Goal: Information Seeking & Learning: Learn about a topic

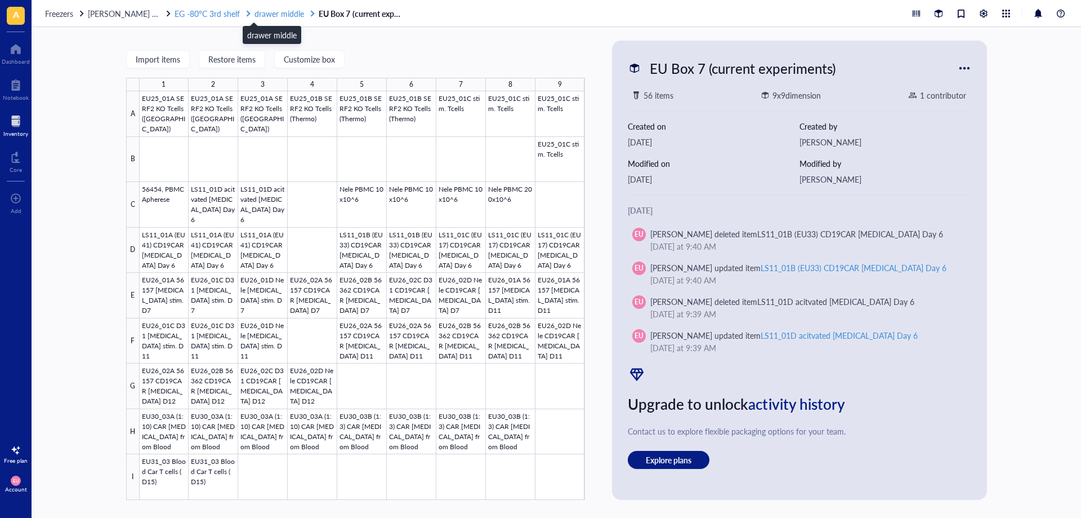
click at [274, 11] on span "drawer middle" at bounding box center [280, 13] width 50 height 11
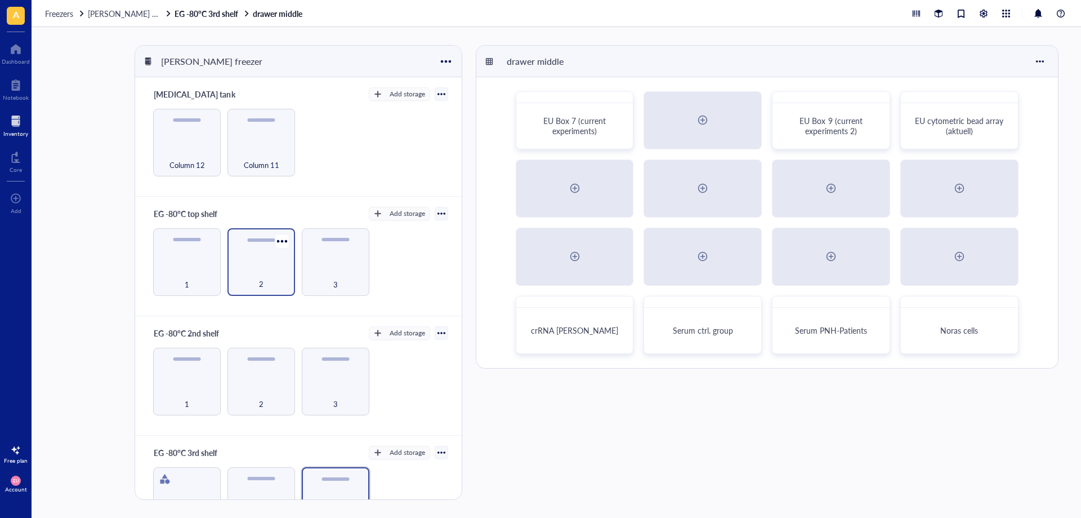
click at [250, 259] on div "2" at bounding box center [262, 262] width 68 height 68
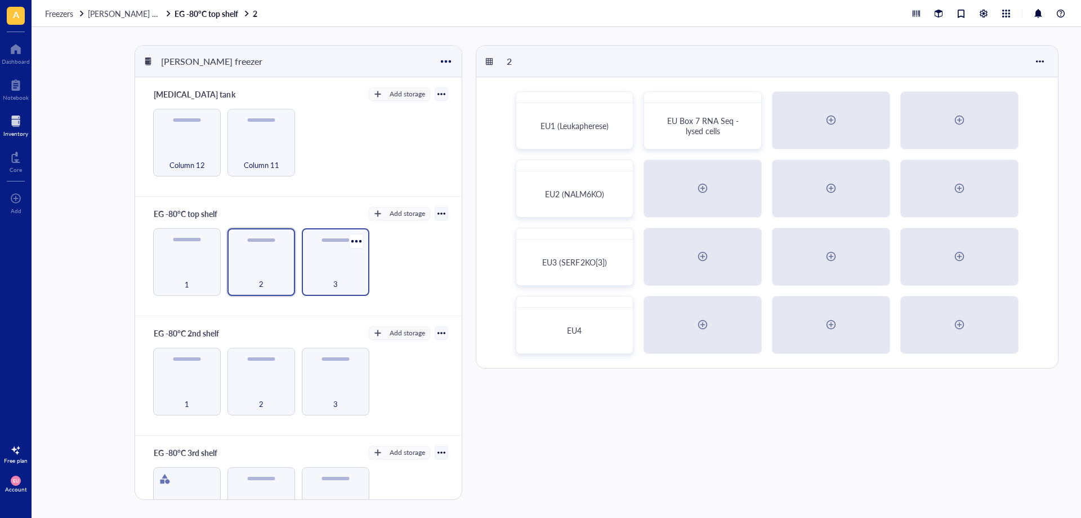
click at [345, 269] on div "3" at bounding box center [336, 277] width 56 height 25
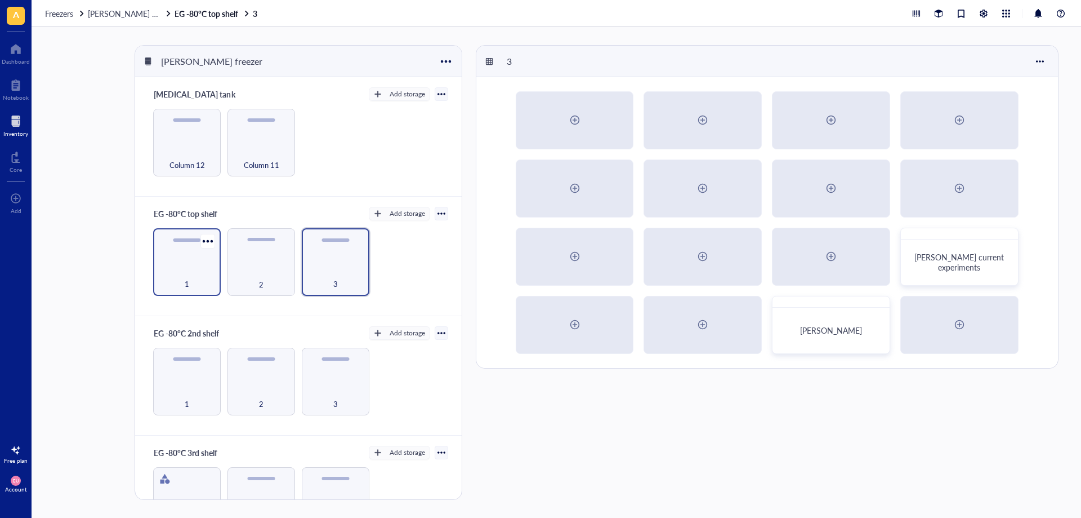
click at [194, 279] on div "1" at bounding box center [187, 277] width 56 height 25
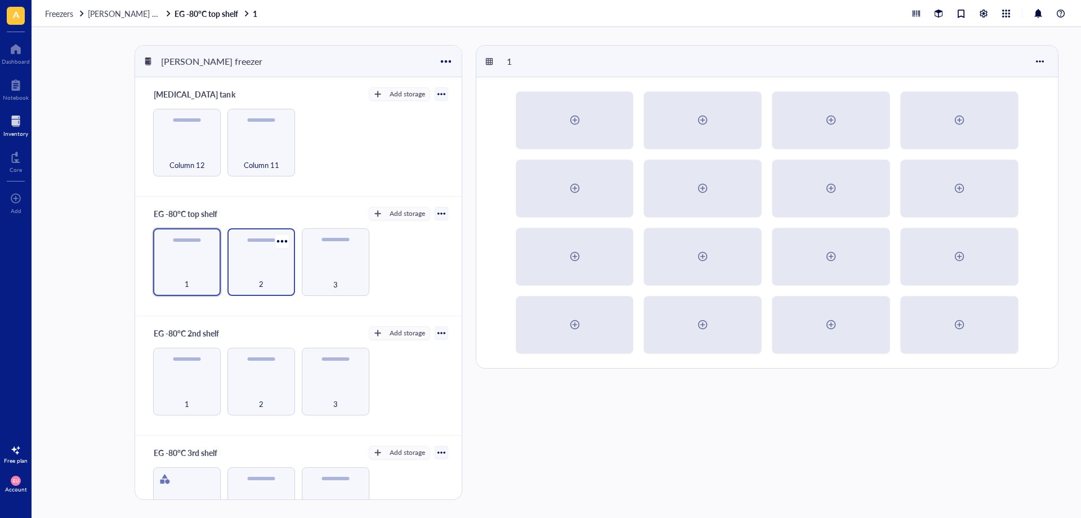
click at [268, 279] on div "2" at bounding box center [261, 277] width 56 height 25
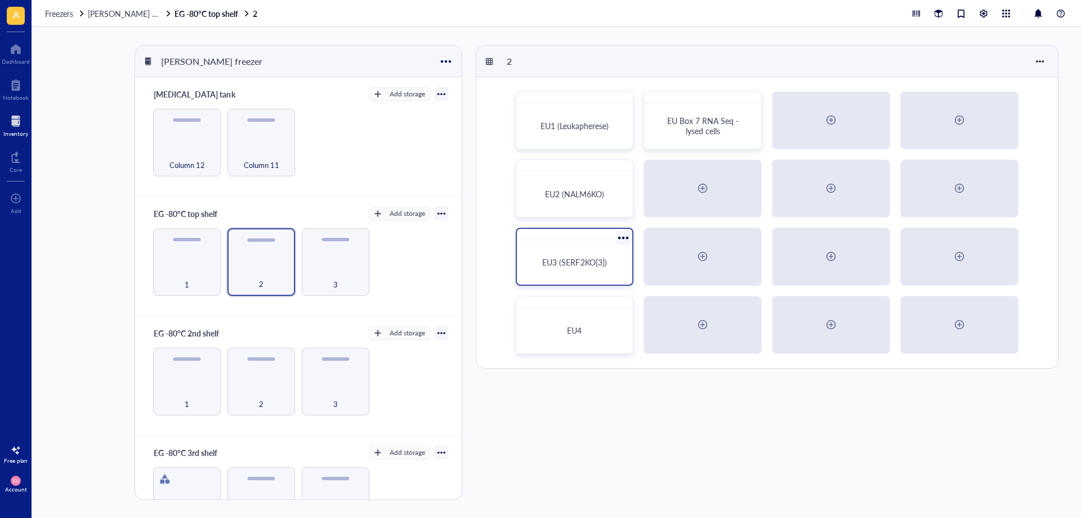
click at [575, 273] on div "EU3 (SERF2KO[3])" at bounding box center [575, 261] width 107 height 35
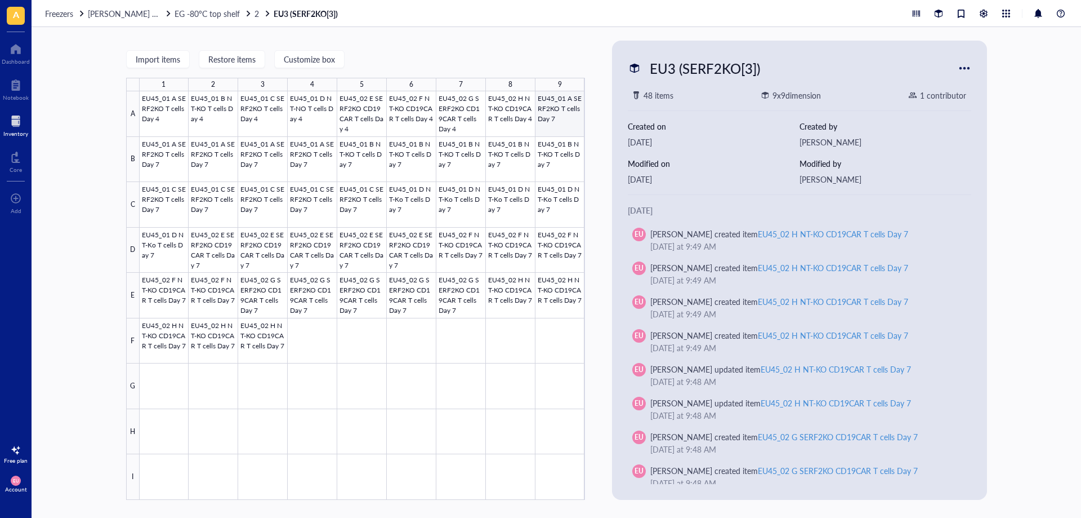
click at [552, 118] on div at bounding box center [363, 295] width 446 height 408
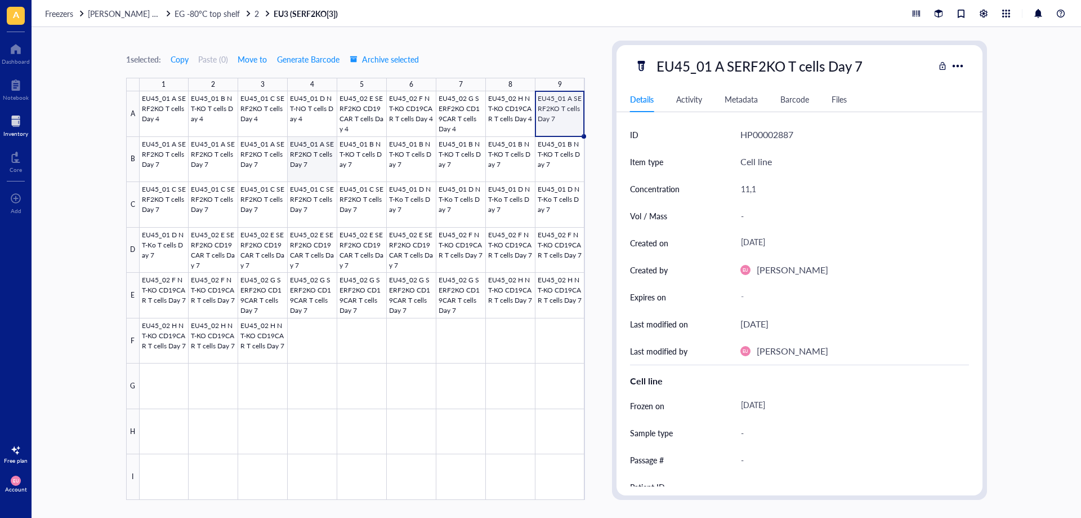
click at [336, 174] on div at bounding box center [363, 295] width 446 height 408
click at [355, 168] on div at bounding box center [363, 295] width 446 height 408
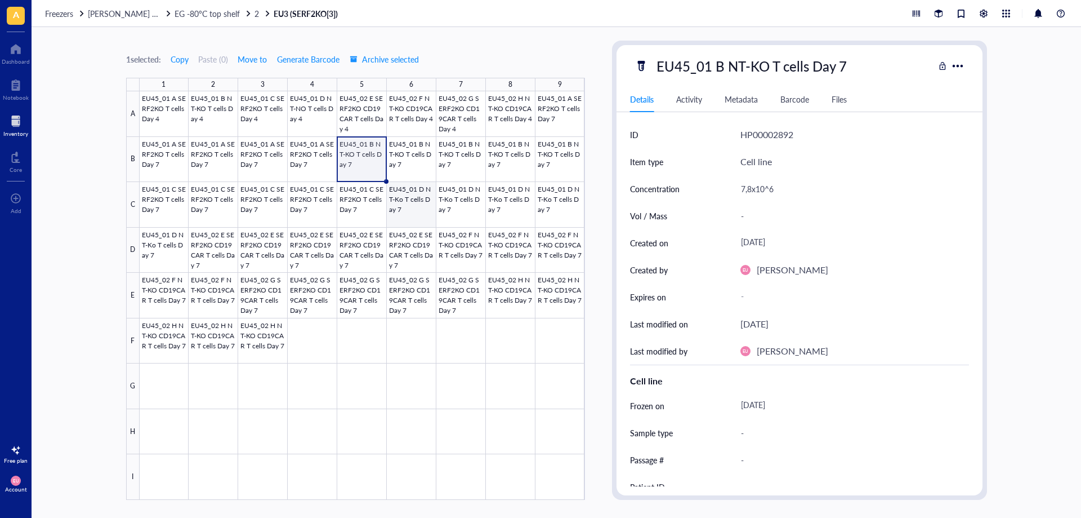
click at [411, 202] on div at bounding box center [363, 295] width 446 height 408
click at [213, 10] on span "EG -80°C top shelf" at bounding box center [207, 13] width 65 height 11
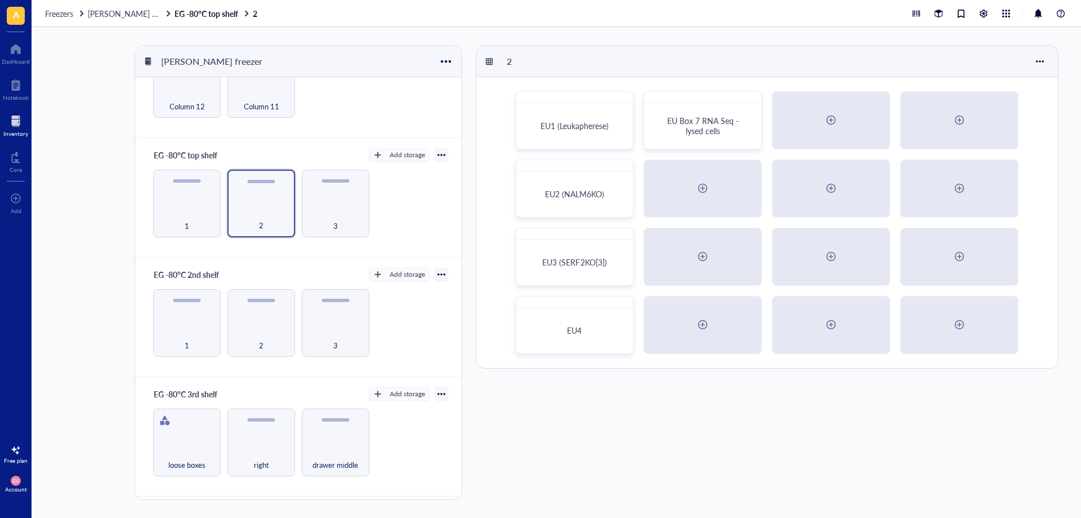
scroll to position [113, 0]
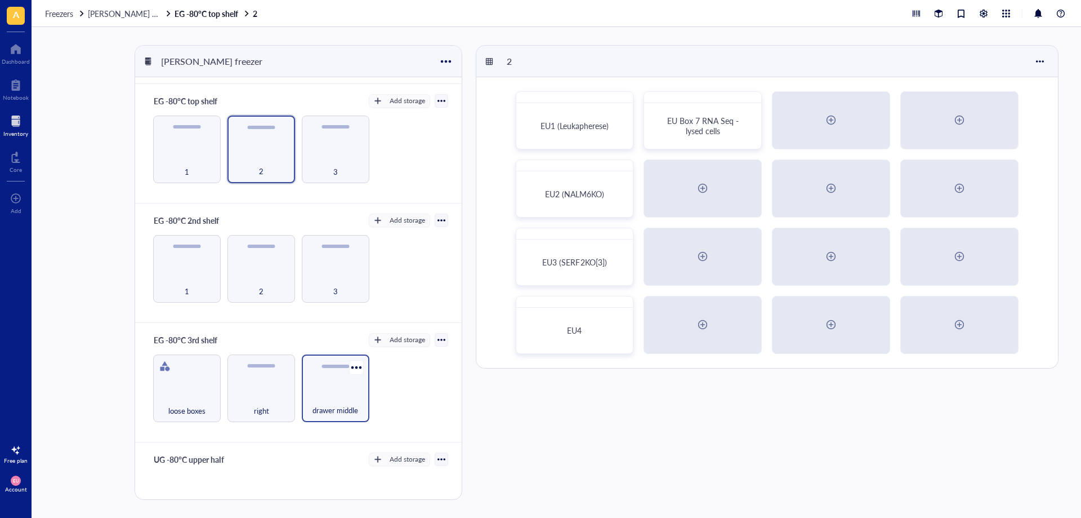
click at [327, 391] on div "drawer middle" at bounding box center [336, 403] width 56 height 25
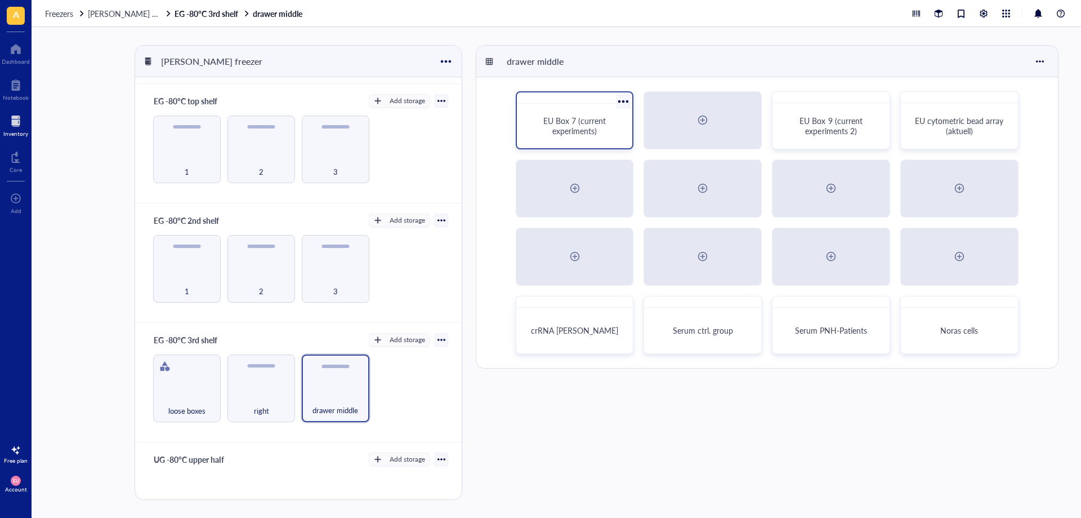
click at [596, 137] on div "EU Box 7 (current experiments)" at bounding box center [575, 125] width 107 height 35
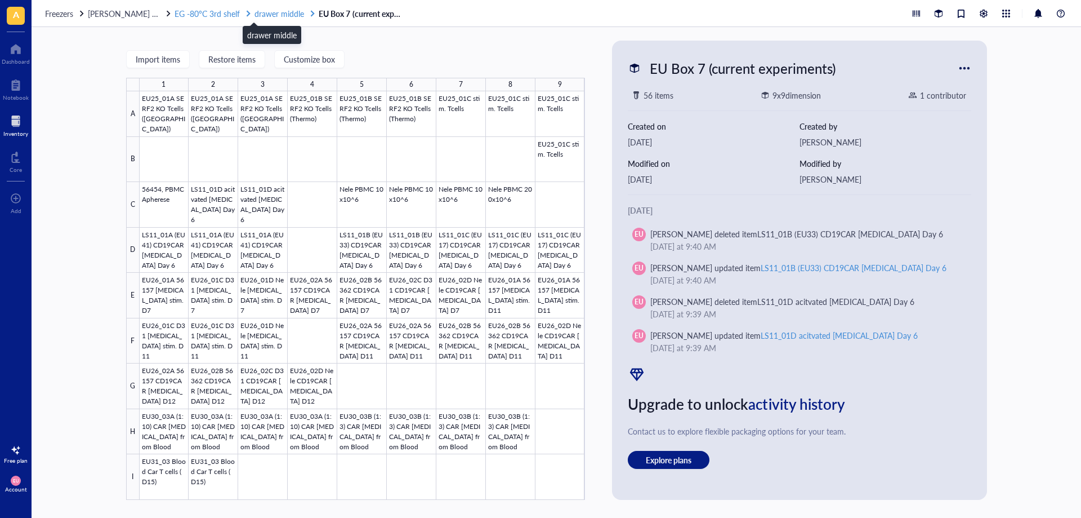
click at [280, 13] on span "drawer middle" at bounding box center [280, 13] width 50 height 11
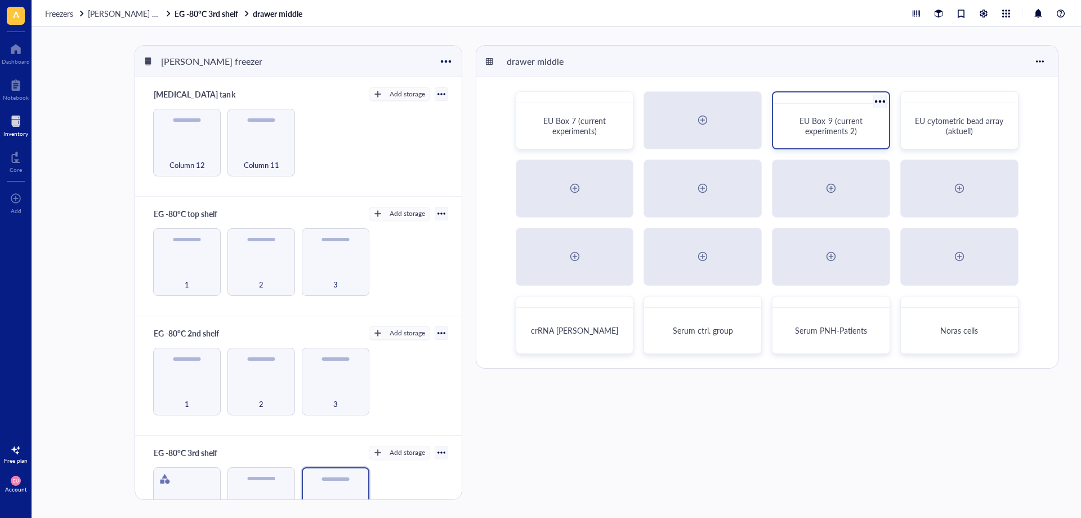
click at [863, 131] on div "EU Box 9 (current experiments 2)" at bounding box center [831, 125] width 89 height 20
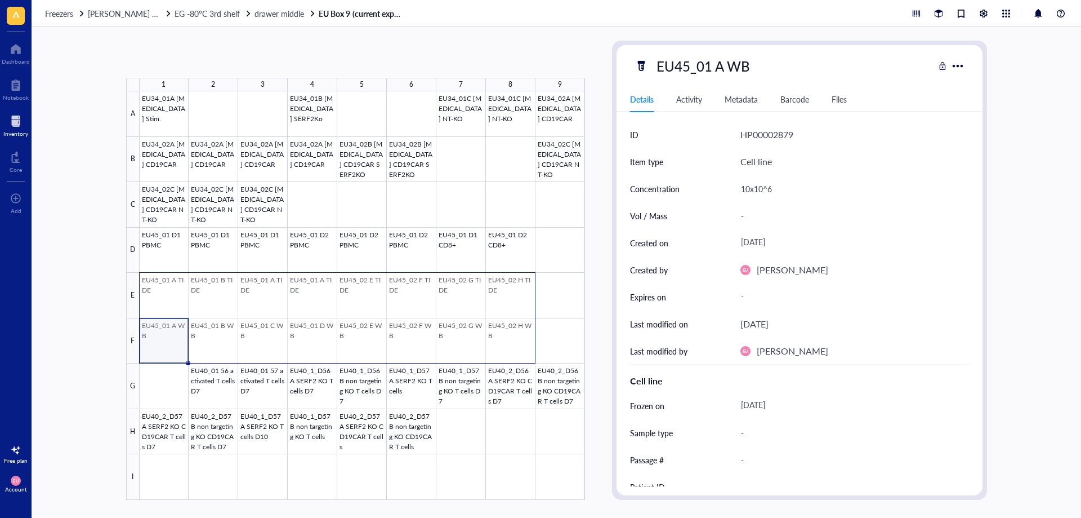
drag, startPoint x: 153, startPoint y: 347, endPoint x: 515, endPoint y: 301, distance: 365.0
click at [515, 301] on div at bounding box center [363, 295] width 446 height 408
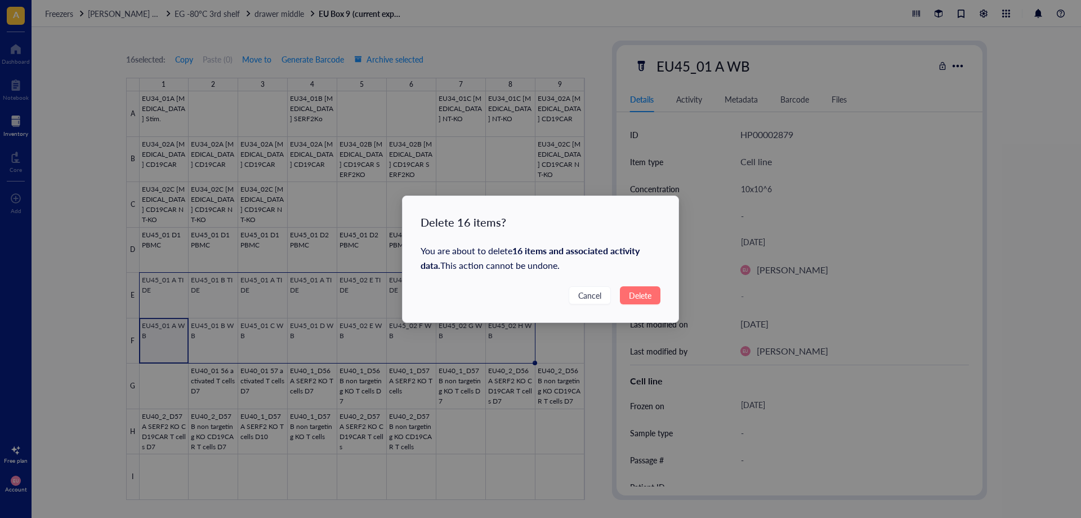
click at [643, 295] on span "Delete" at bounding box center [640, 295] width 23 height 12
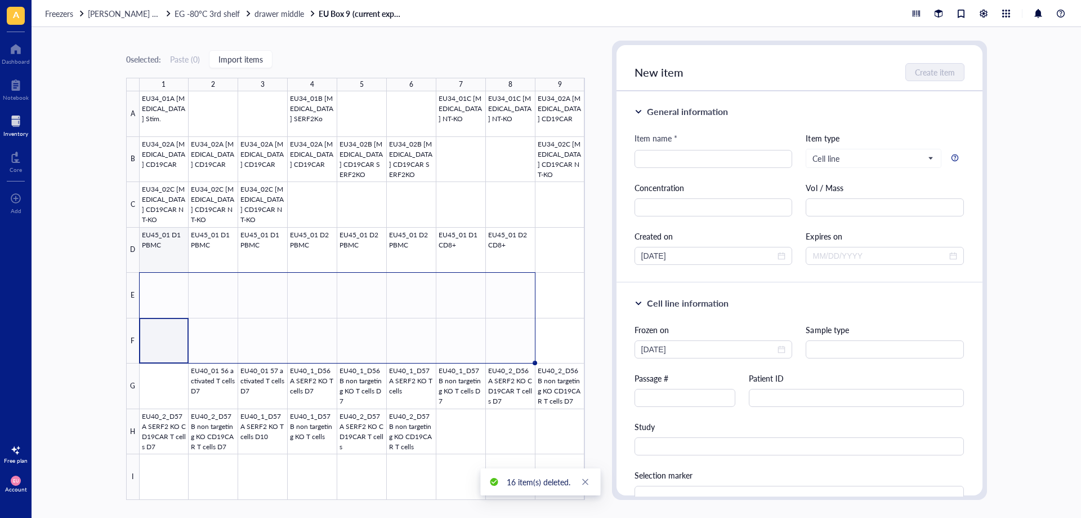
click at [172, 256] on div at bounding box center [363, 295] width 446 height 408
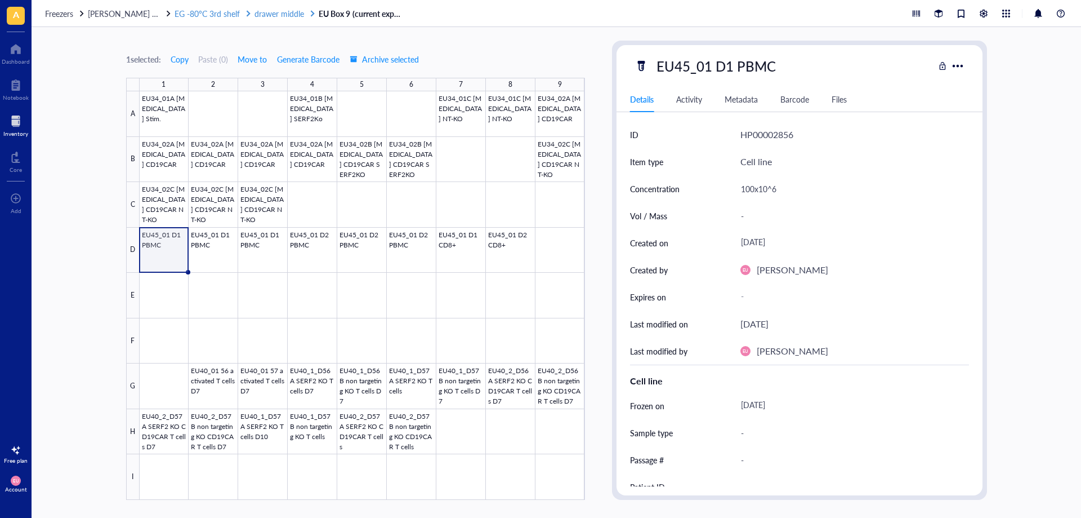
click at [260, 10] on span "drawer middle" at bounding box center [280, 13] width 50 height 11
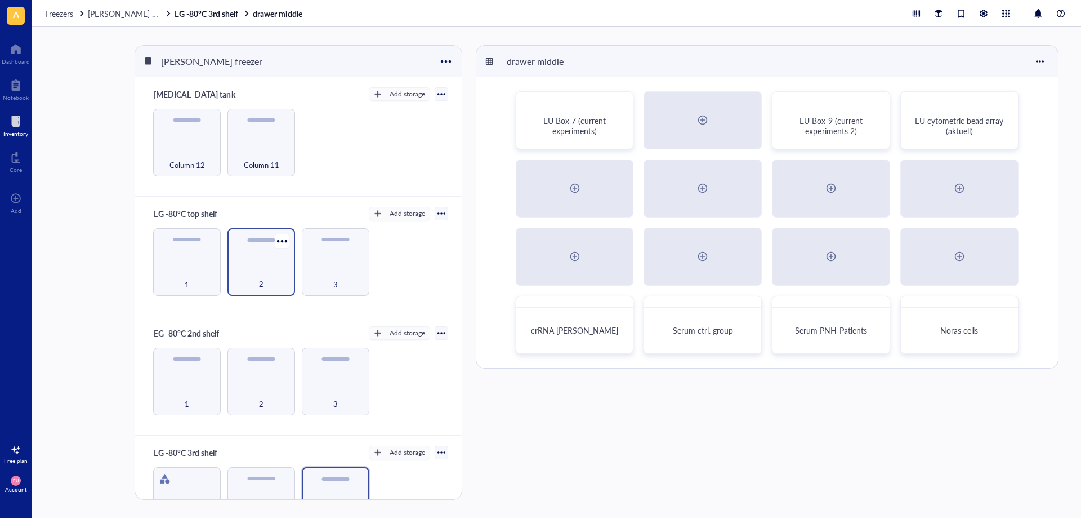
click at [269, 279] on div "2" at bounding box center [261, 277] width 56 height 25
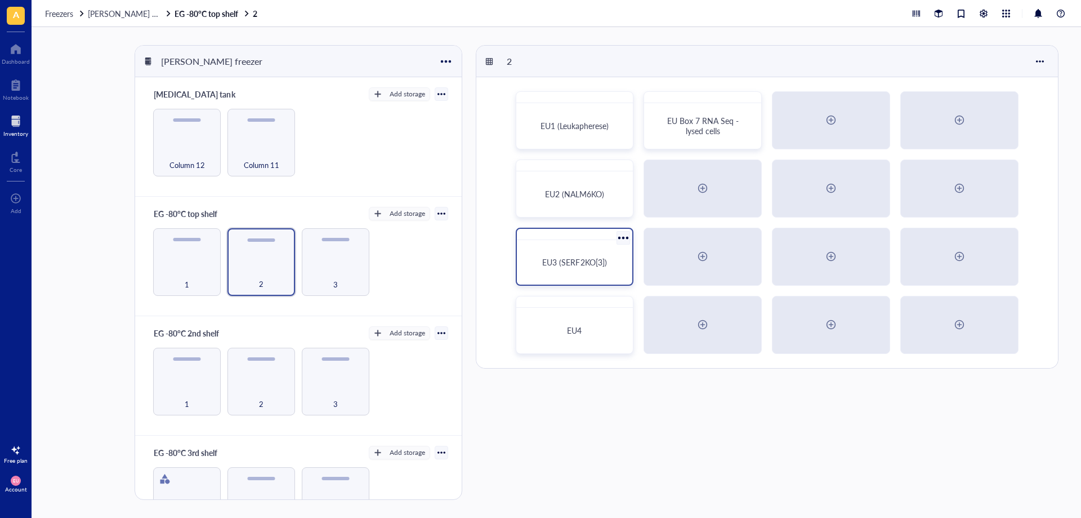
click at [611, 256] on div "EU3 (SERF2KO[3])" at bounding box center [575, 261] width 107 height 35
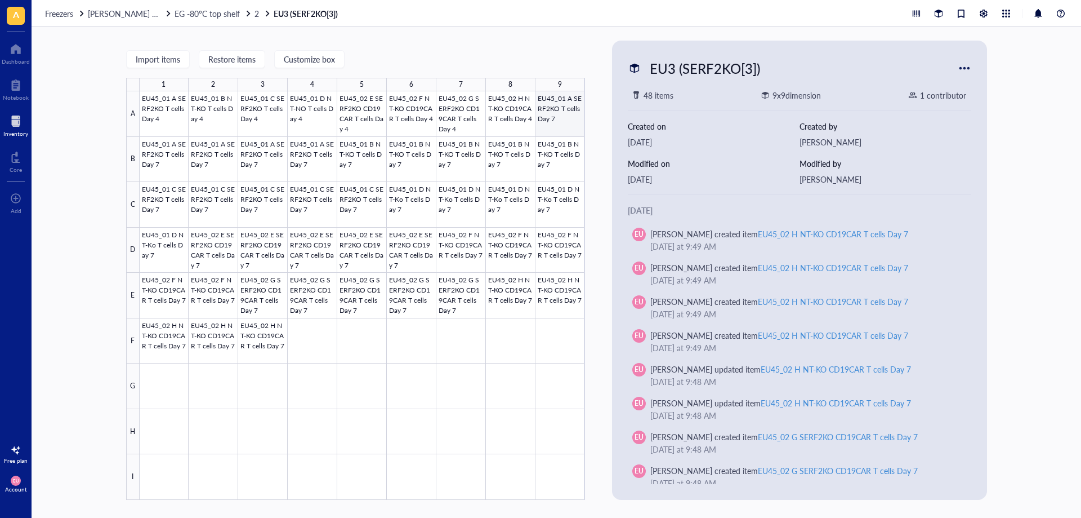
drag, startPoint x: 551, startPoint y: 115, endPoint x: 564, endPoint y: 115, distance: 13.0
click at [551, 115] on div at bounding box center [363, 295] width 446 height 408
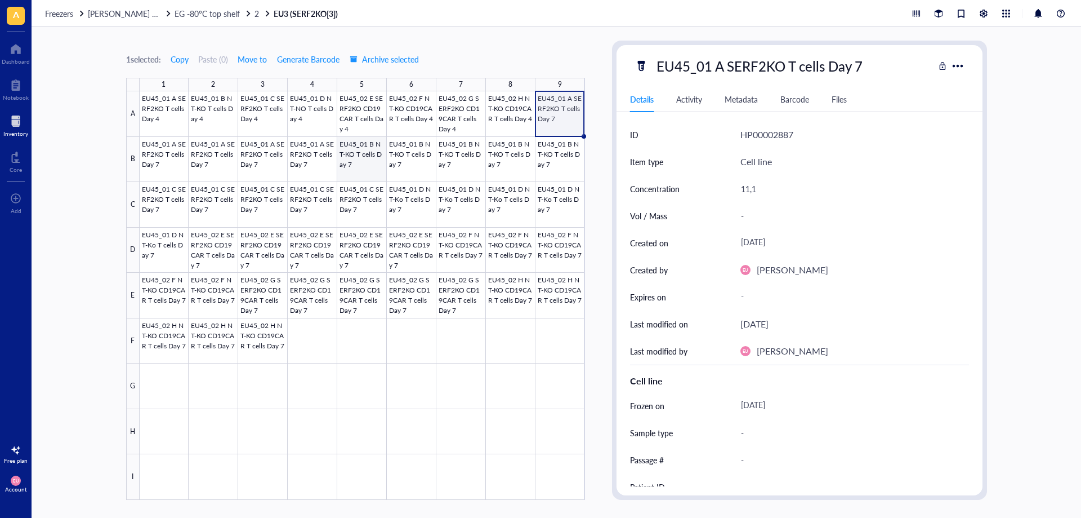
click at [350, 173] on div at bounding box center [363, 295] width 446 height 408
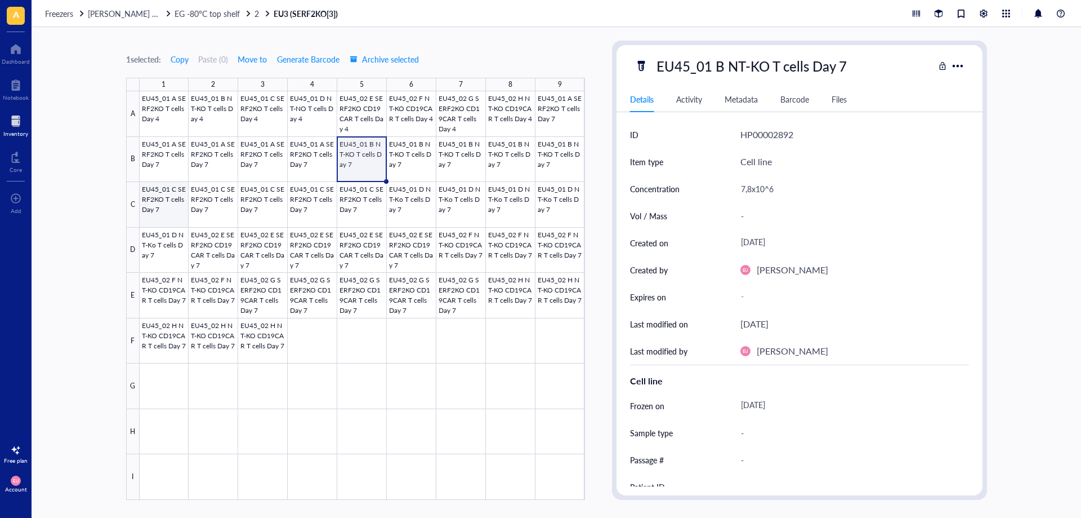
click at [164, 218] on div at bounding box center [363, 295] width 446 height 408
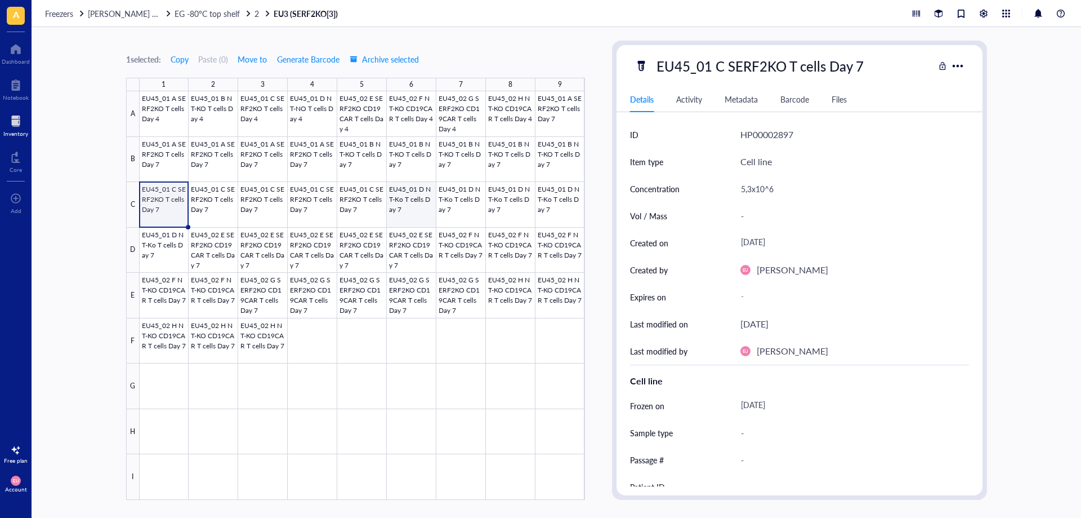
click at [398, 210] on div at bounding box center [363, 295] width 446 height 408
click at [208, 251] on div at bounding box center [363, 295] width 446 height 408
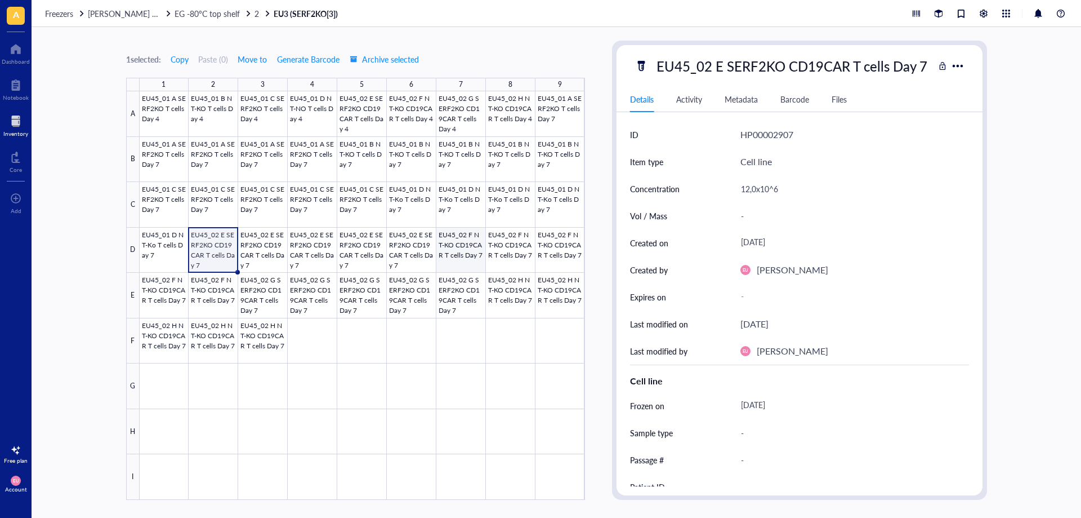
click at [449, 248] on div at bounding box center [363, 295] width 446 height 408
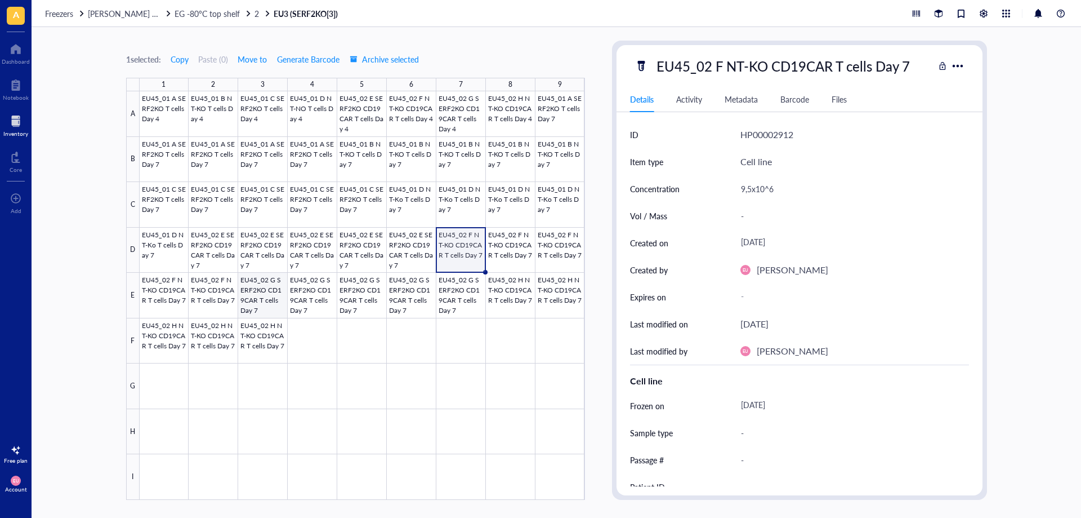
click at [246, 303] on div at bounding box center [363, 295] width 446 height 408
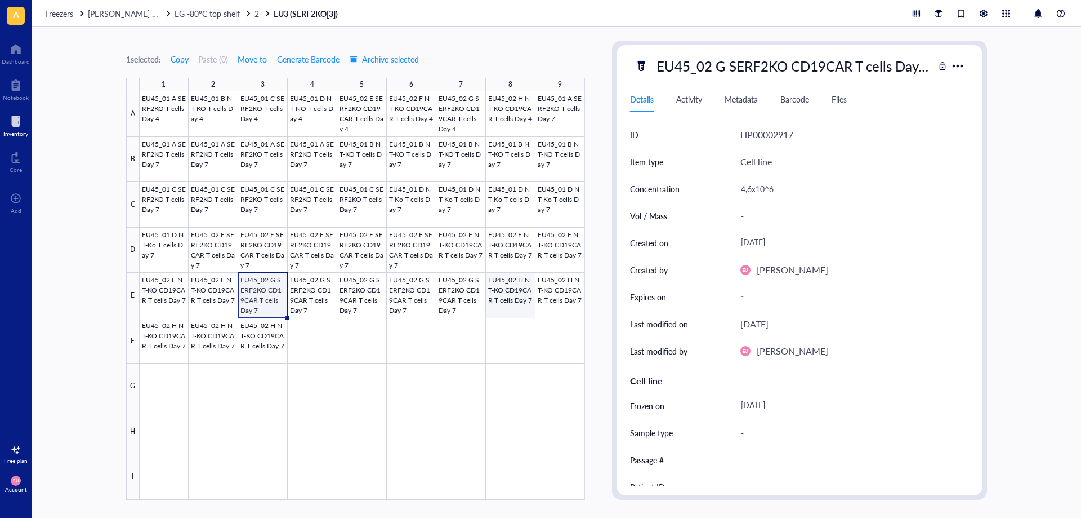
click at [495, 297] on div at bounding box center [363, 295] width 446 height 408
click at [118, 10] on span "AG Alflen freezer" at bounding box center [132, 13] width 88 height 11
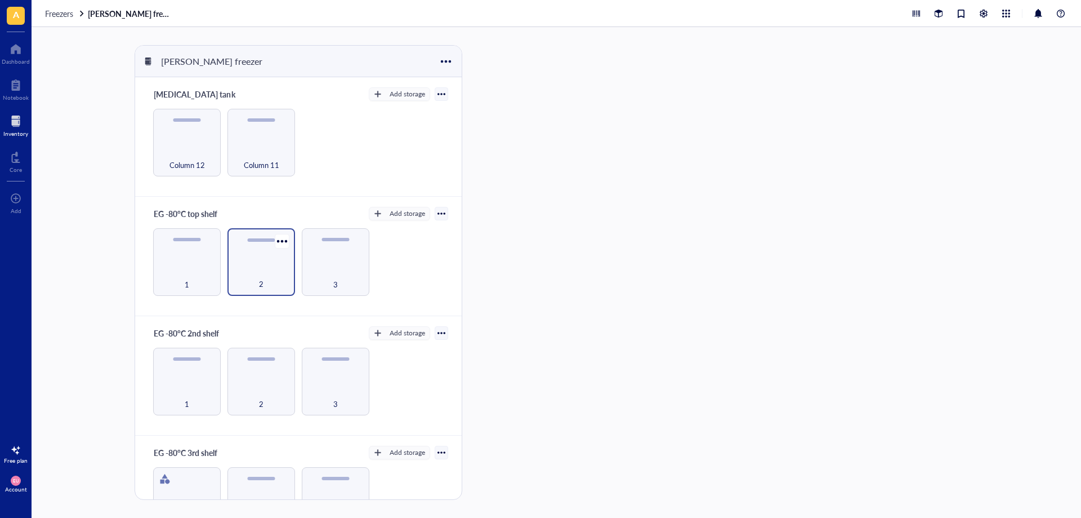
click at [262, 261] on div "2" at bounding box center [262, 262] width 68 height 68
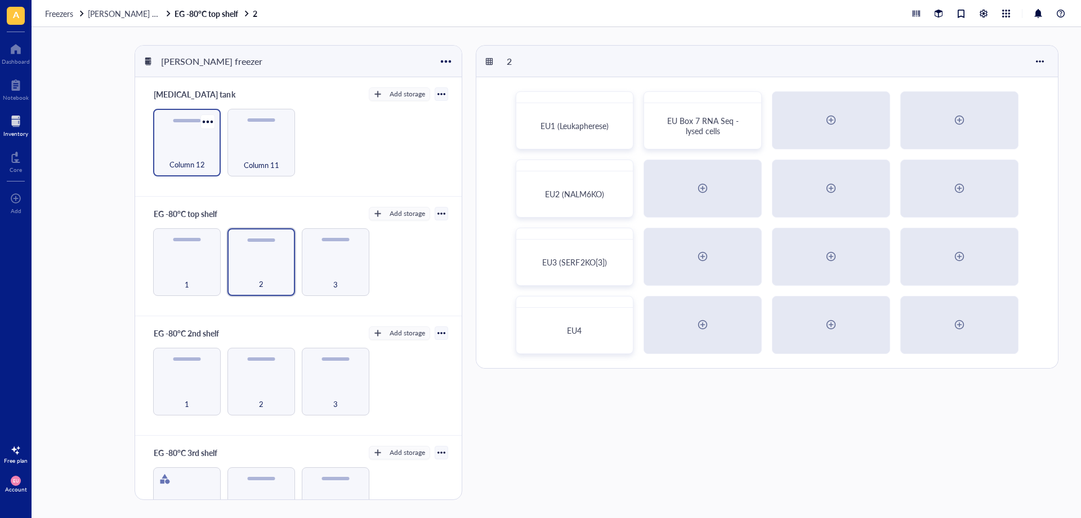
click at [203, 150] on div "Column 12" at bounding box center [187, 158] width 56 height 25
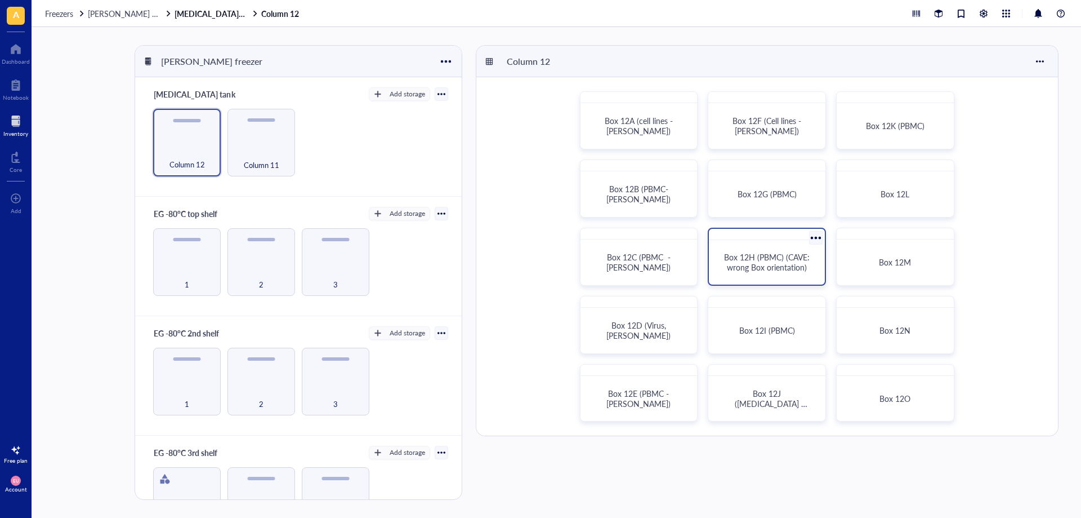
click at [750, 277] on div "Box 12H (PBMC) (CAVE: wrong Box orientation)" at bounding box center [767, 261] width 107 height 35
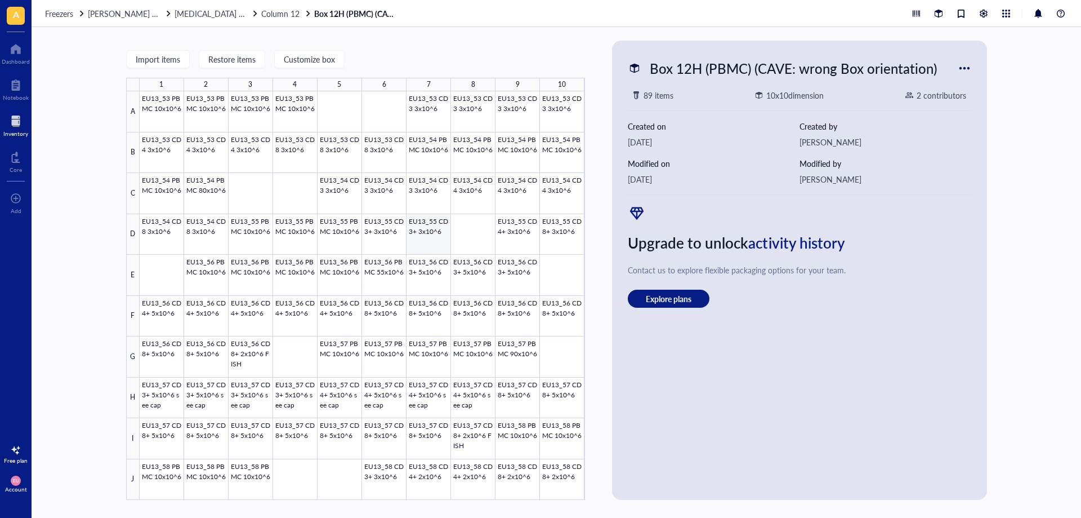
click at [420, 241] on div at bounding box center [363, 295] width 446 height 408
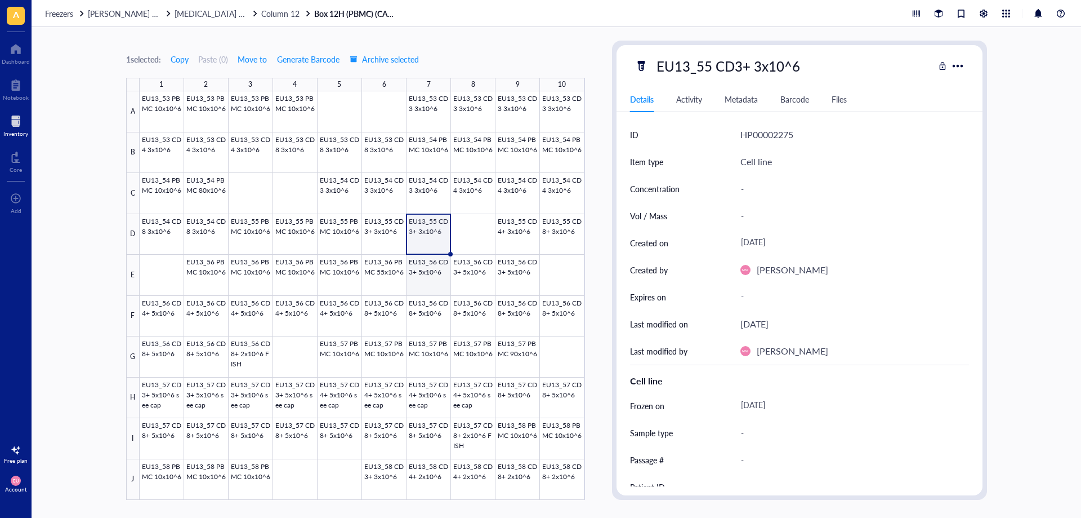
click at [426, 281] on div at bounding box center [363, 295] width 446 height 408
drag, startPoint x: 413, startPoint y: 341, endPoint x: 432, endPoint y: 297, distance: 48.4
click at [413, 341] on div at bounding box center [363, 295] width 446 height 408
click at [432, 308] on div at bounding box center [363, 295] width 446 height 408
click at [444, 286] on div at bounding box center [363, 295] width 446 height 408
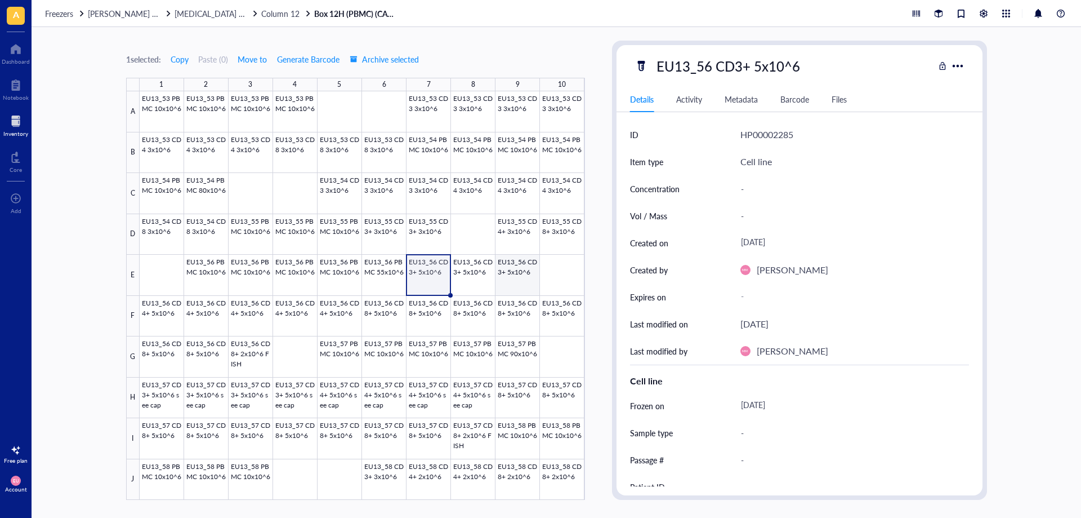
click at [526, 279] on div at bounding box center [363, 295] width 446 height 408
click at [421, 235] on div at bounding box center [363, 295] width 446 height 408
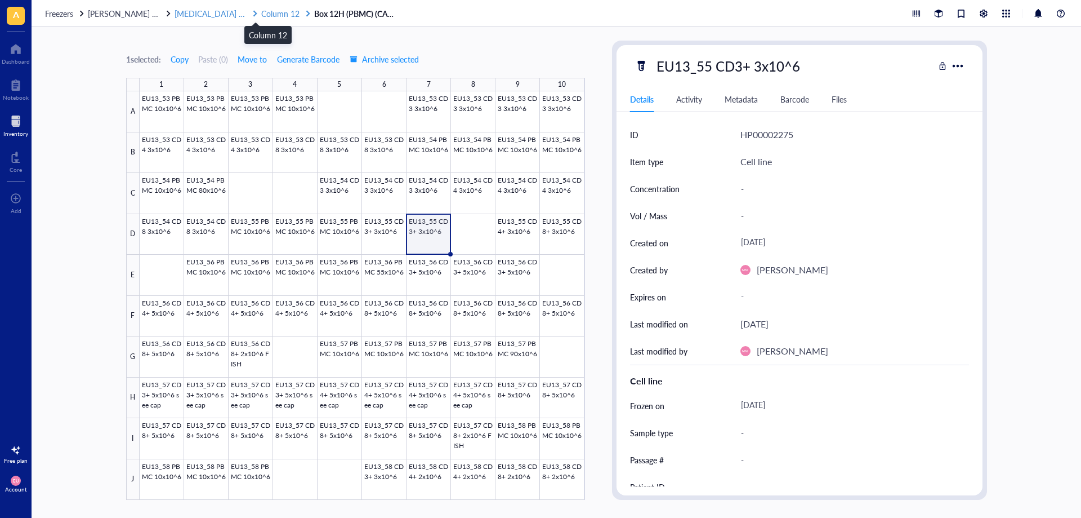
click at [274, 14] on span "Column 12" at bounding box center [280, 13] width 38 height 11
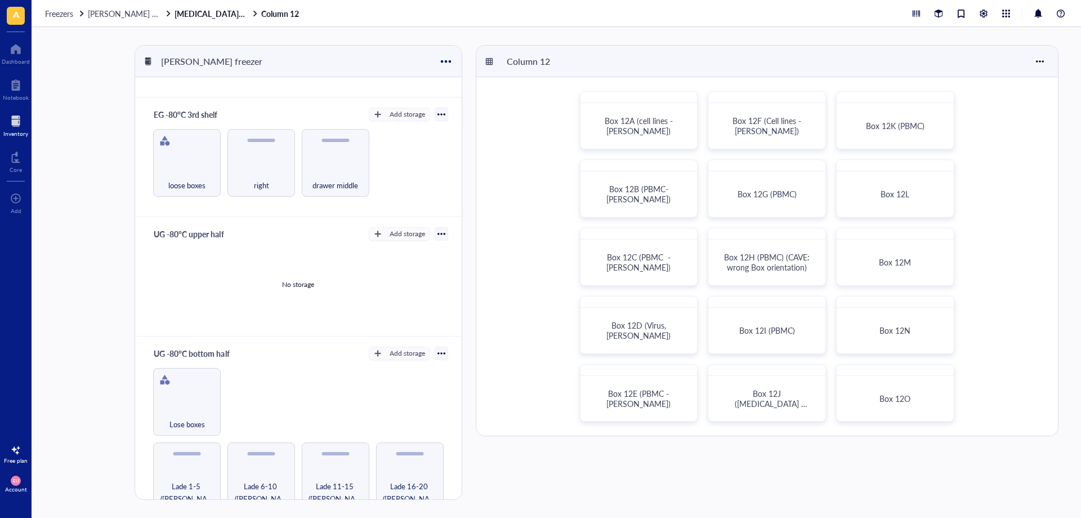
scroll to position [347, 0]
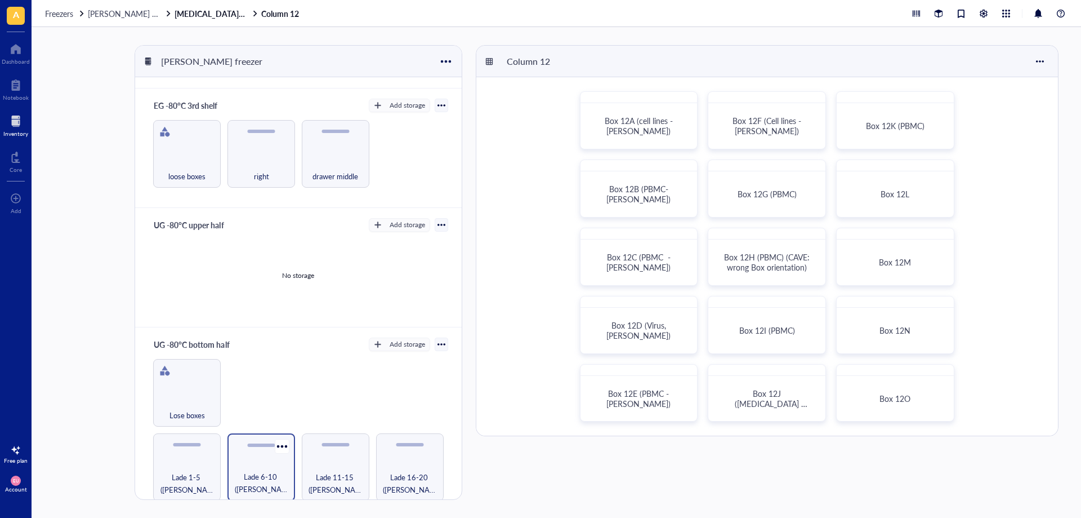
click at [197, 471] on span "Lade 1-5 (Emanuel/Tcell)" at bounding box center [186, 483] width 57 height 25
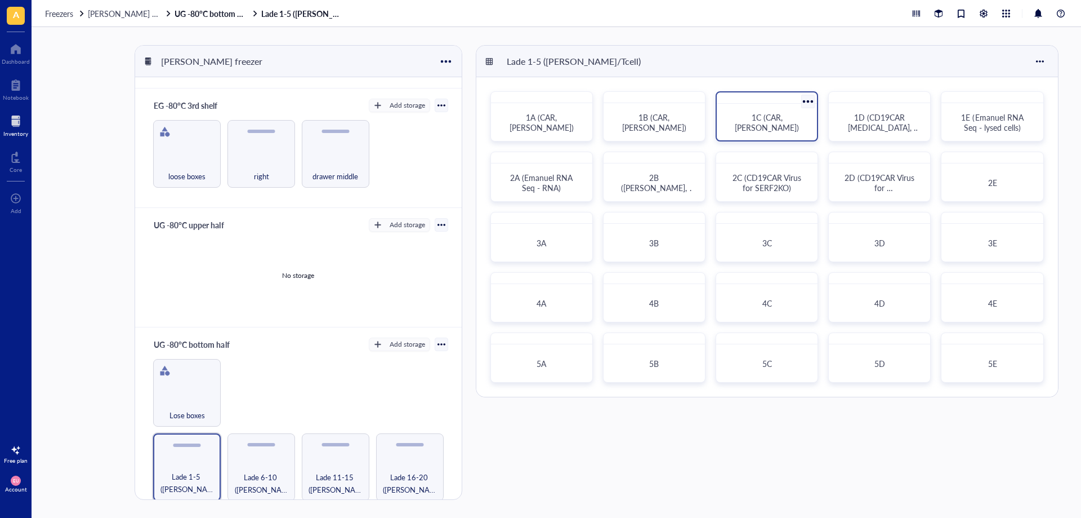
click at [723, 128] on div "1C (CAR, Emanuel)" at bounding box center [767, 122] width 91 height 28
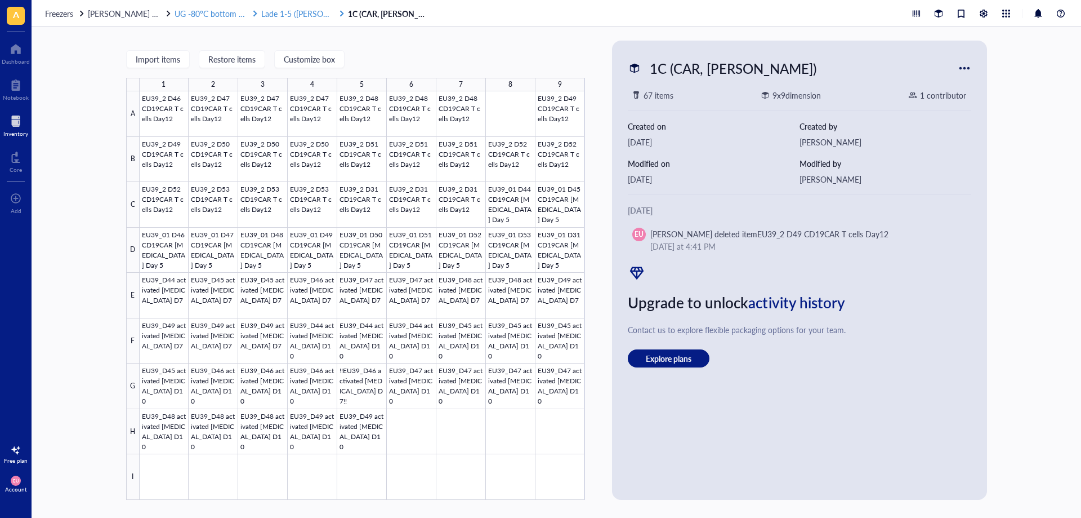
click at [276, 11] on span "Lade 1-5 (Emanuel/Tcell)" at bounding box center [319, 13] width 117 height 11
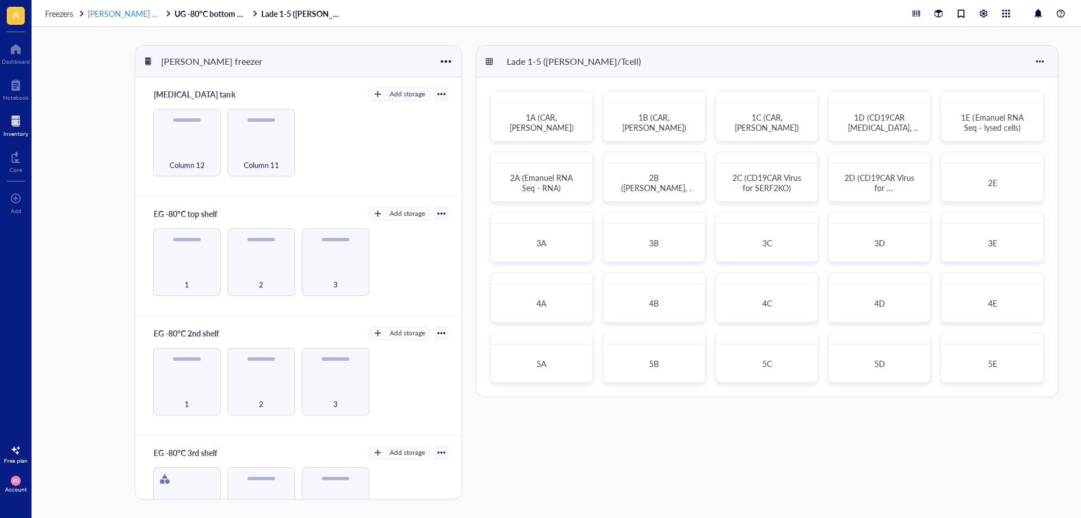
click at [115, 16] on span "AG Alflen freezer" at bounding box center [132, 13] width 88 height 11
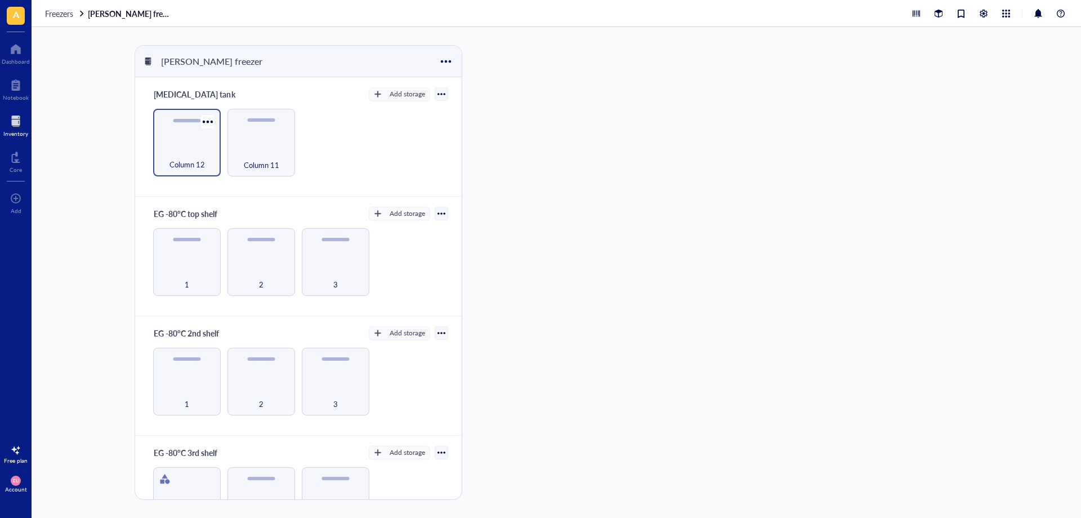
click at [207, 160] on div "Column 12" at bounding box center [187, 158] width 56 height 25
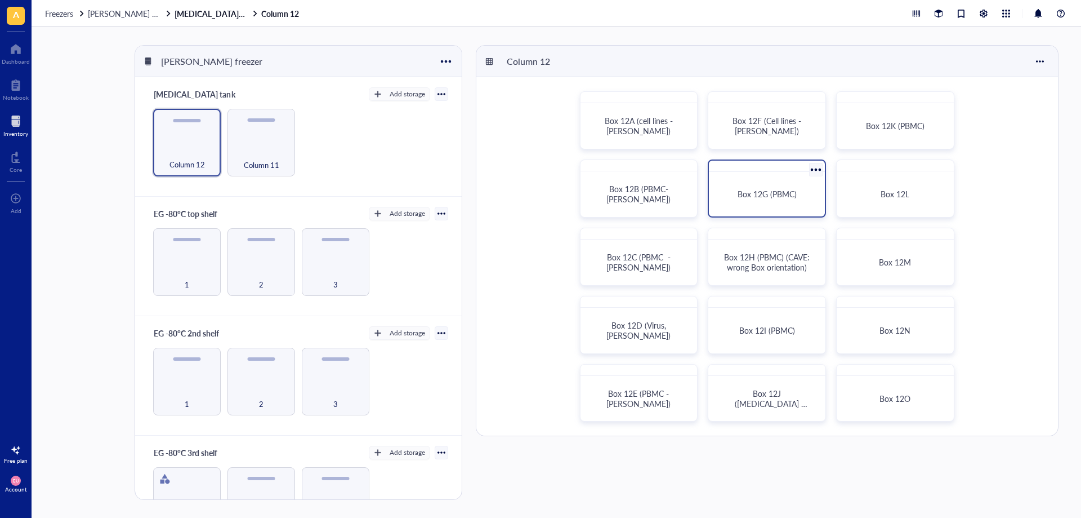
click at [761, 206] on div "Box 12G (PBMC)" at bounding box center [767, 193] width 107 height 35
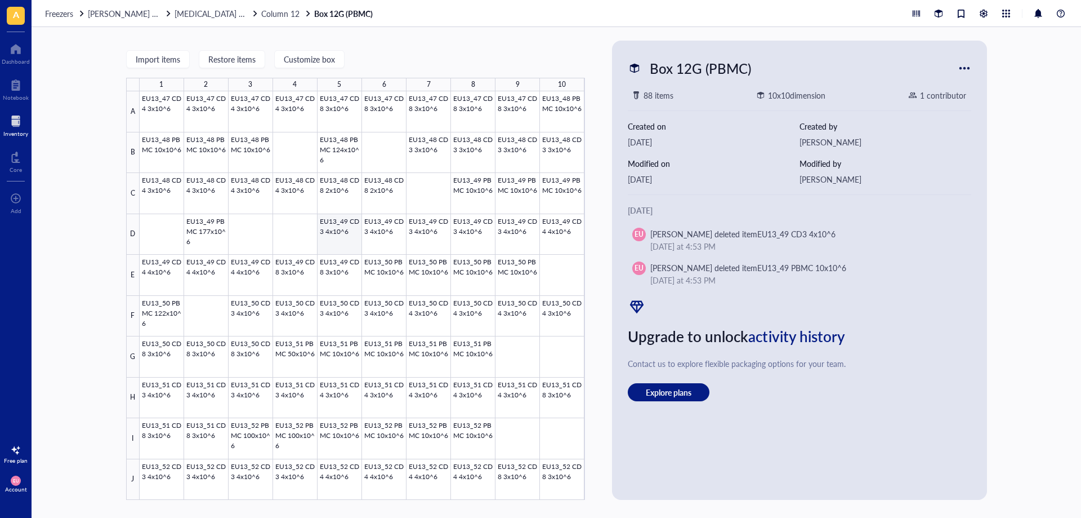
click at [350, 244] on div at bounding box center [363, 295] width 446 height 408
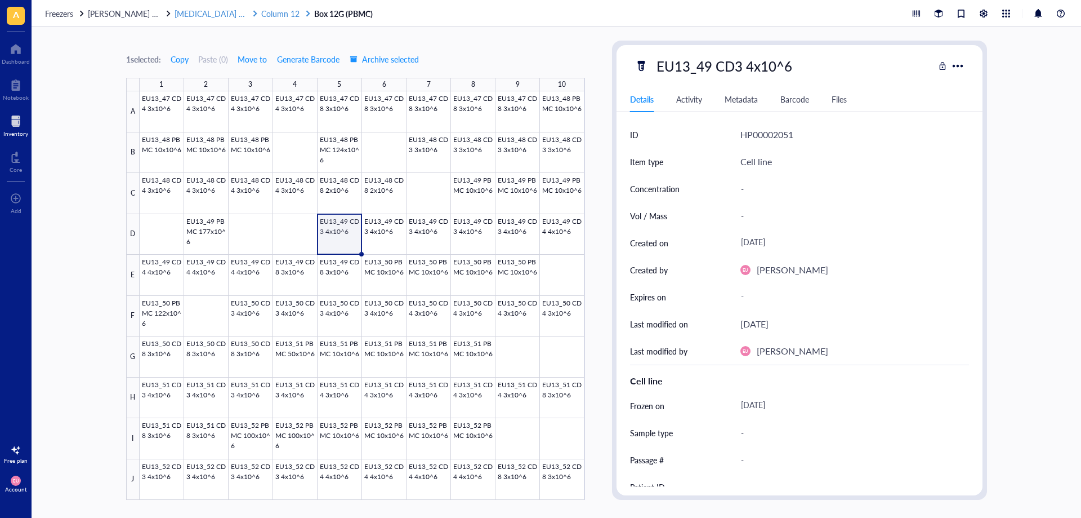
click at [261, 11] on span "Column 12" at bounding box center [280, 13] width 38 height 11
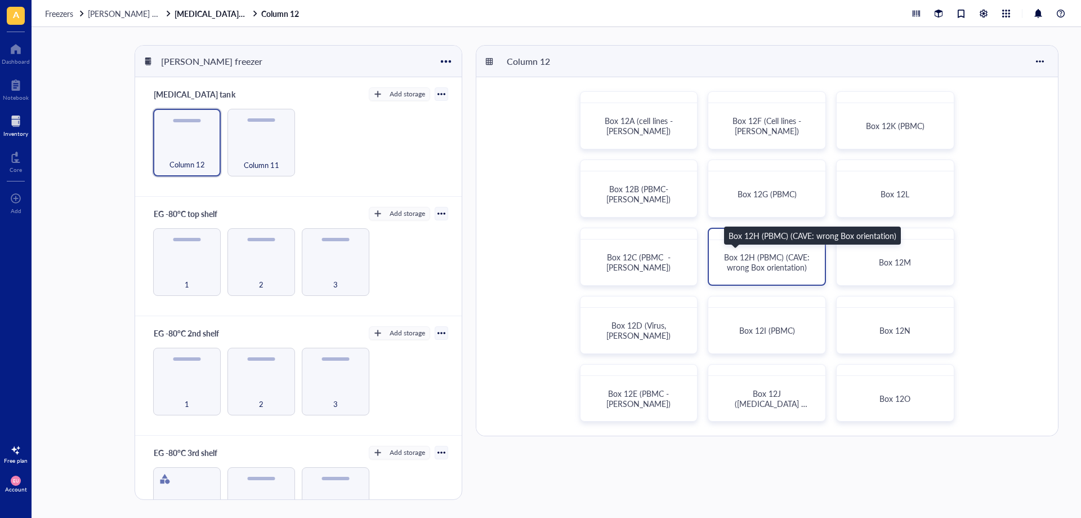
click at [773, 268] on span "Box 12H (PBMC) (CAVE: wrong Box orientation)" at bounding box center [768, 261] width 88 height 21
